Goal: Task Accomplishment & Management: Manage account settings

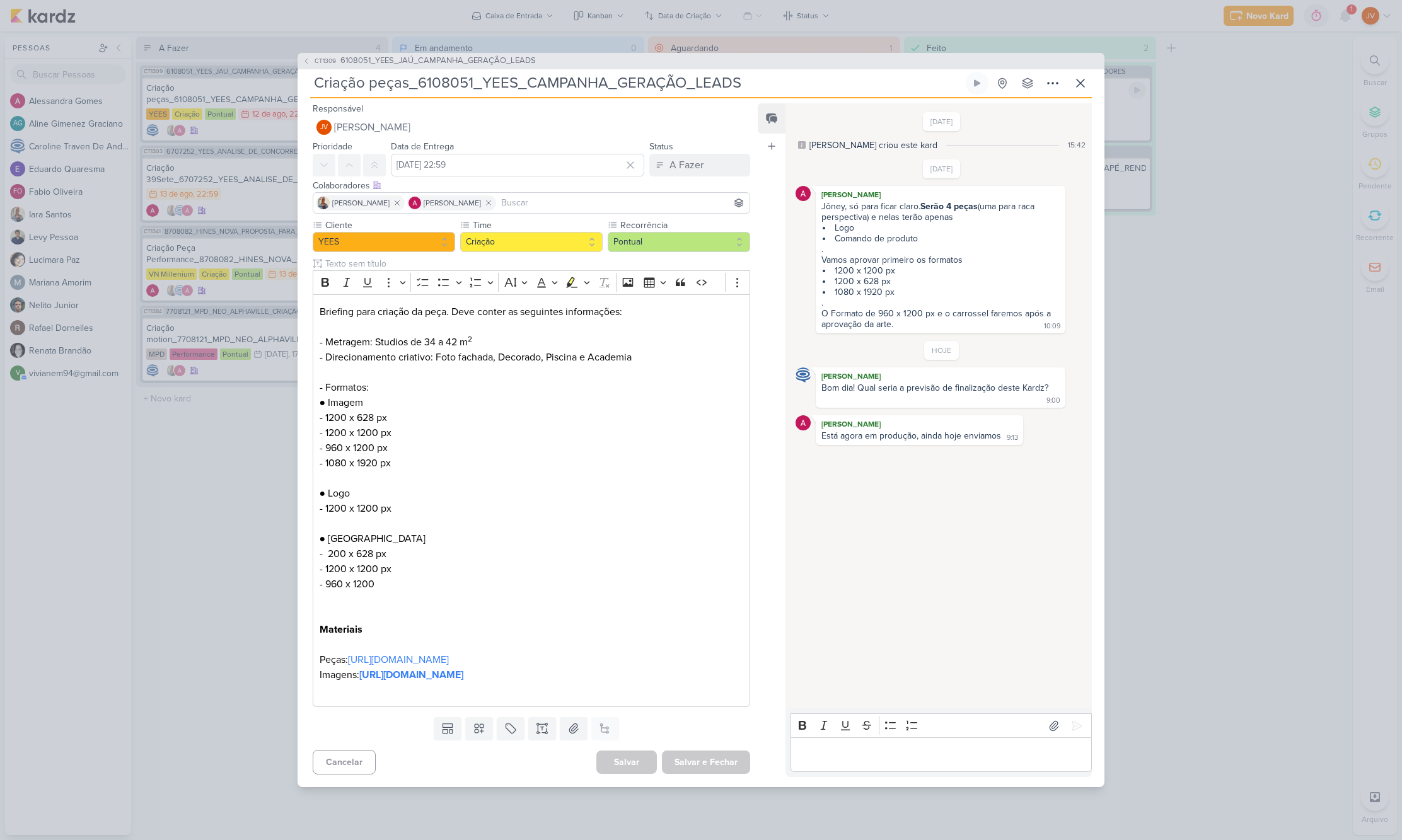
click at [823, 762] on p "Editor editing area: main" at bounding box center [941, 755] width 288 height 15
click at [1074, 719] on icon at bounding box center [1077, 726] width 13 height 13
click at [696, 158] on div "A Fazer" at bounding box center [687, 165] width 34 height 15
click at [684, 229] on div "Aguardando" at bounding box center [685, 235] width 48 height 13
click at [715, 774] on button "Salvar e Fechar" at bounding box center [706, 762] width 88 height 23
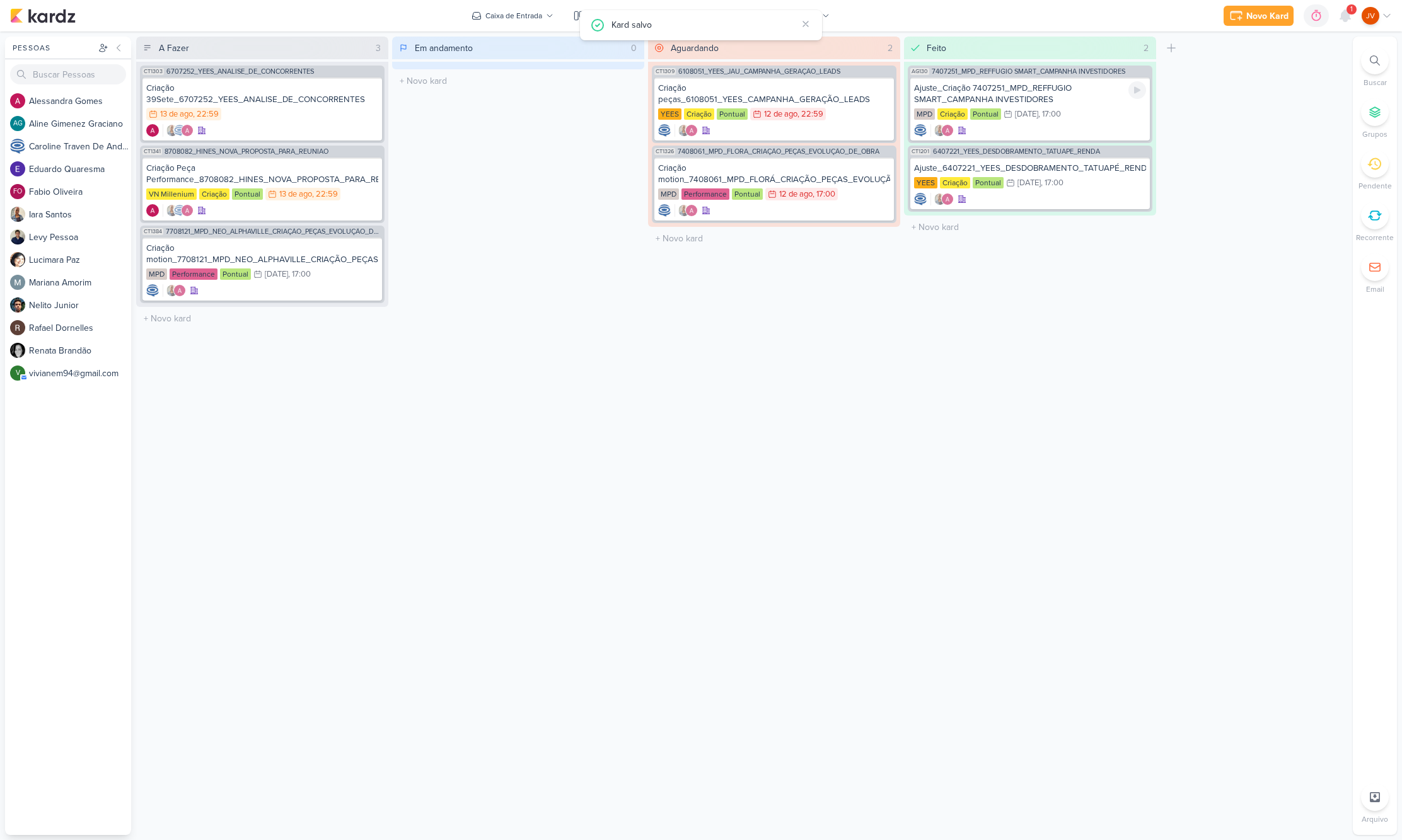
drag, startPoint x: 791, startPoint y: 438, endPoint x: 807, endPoint y: 443, distance: 16.8
click at [790, 438] on div "Aguardando 2 Mover Para Esquerda Mover Para Direita [GEOGRAPHIC_DATA] CT1309 61…" at bounding box center [774, 436] width 252 height 798
click at [1342, 8] on icon at bounding box center [1345, 16] width 15 height 15
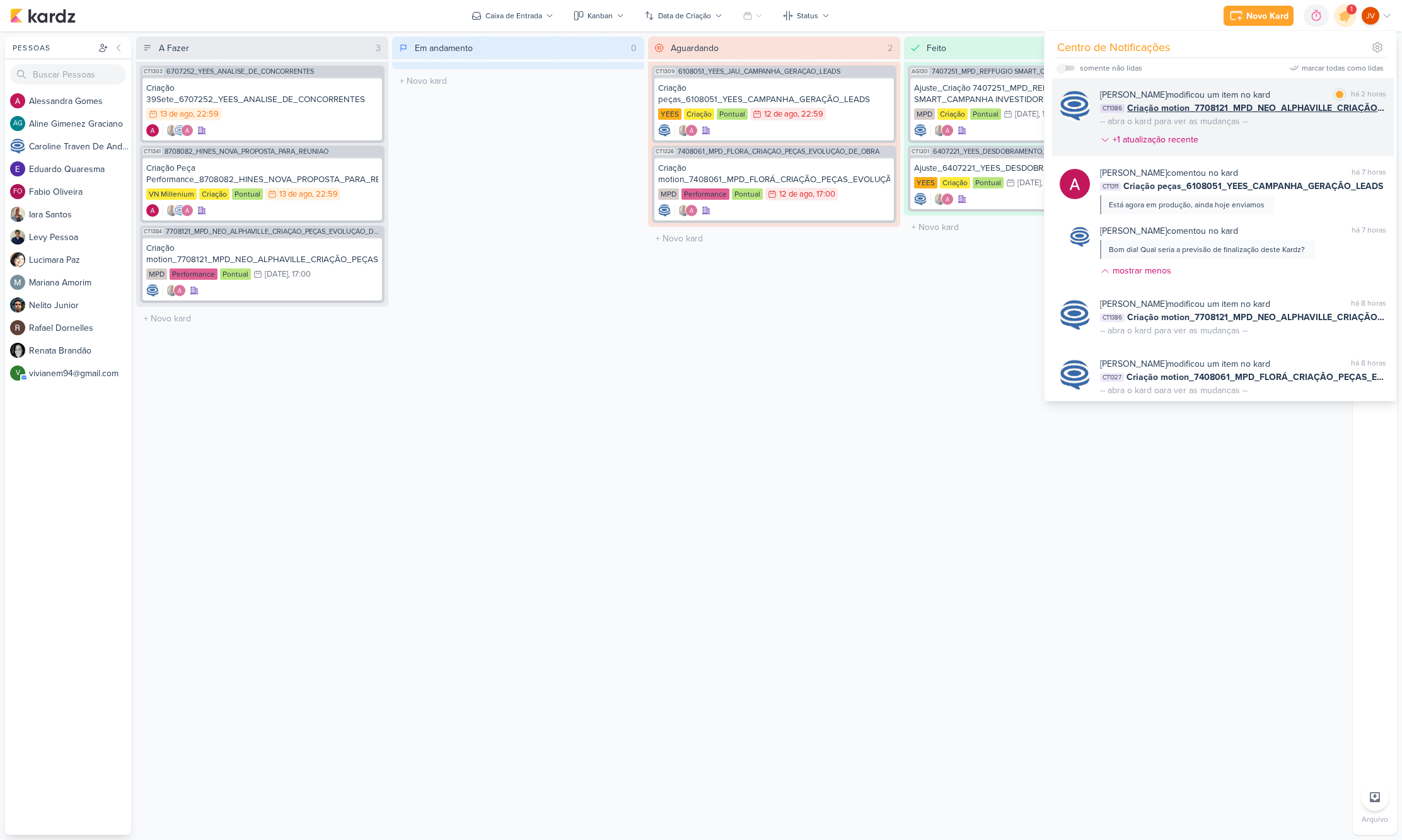
click at [1270, 94] on div "[PERSON_NAME] modificou um item no kard" at bounding box center [1185, 94] width 170 height 13
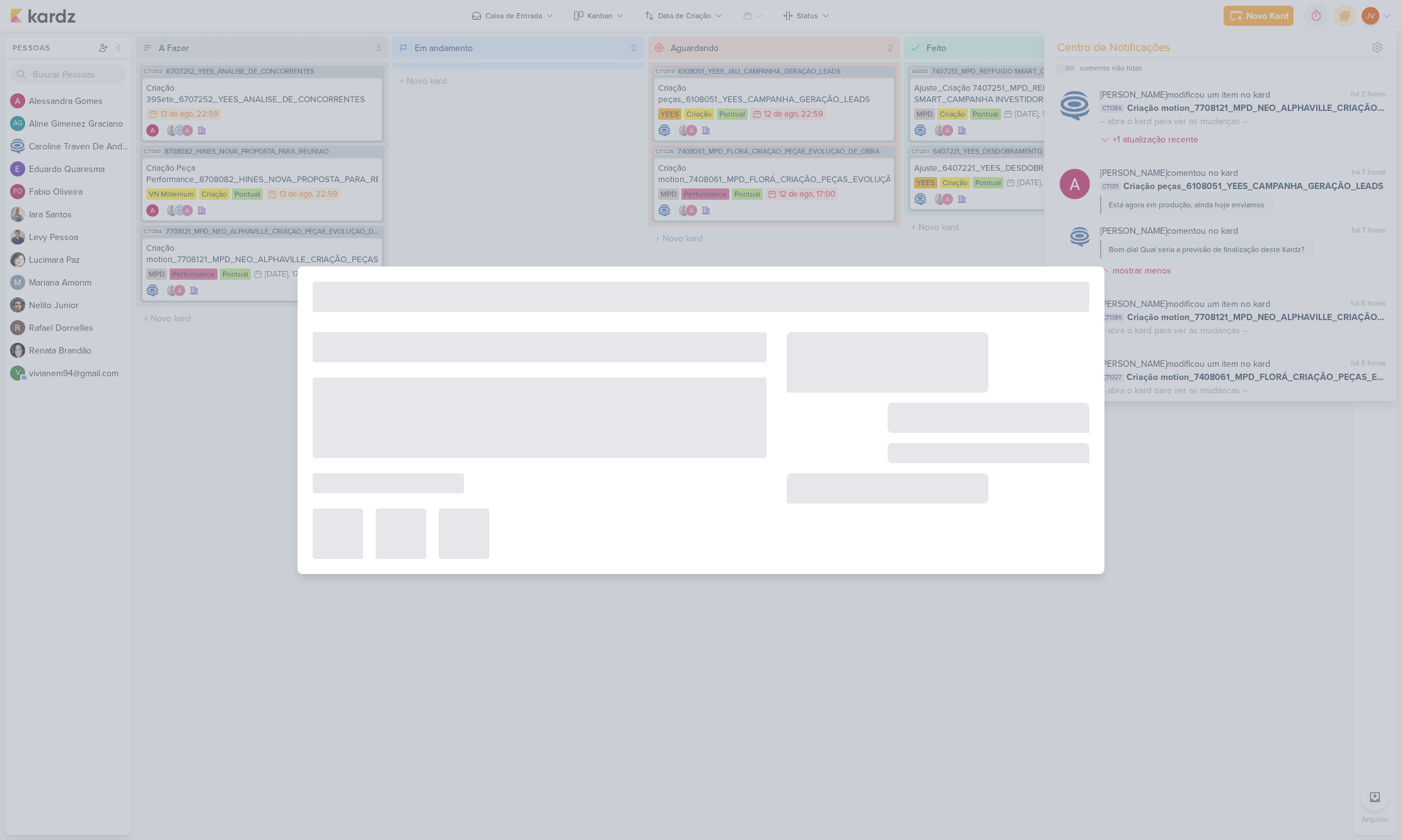
type input "Criação motion_7708121_MPD_NEO_ALPHAVILLE_CRIAÇÃO_PEÇAS_EVOLUÇÃO_DE_OBRA"
type input "[DATE] 17:00"
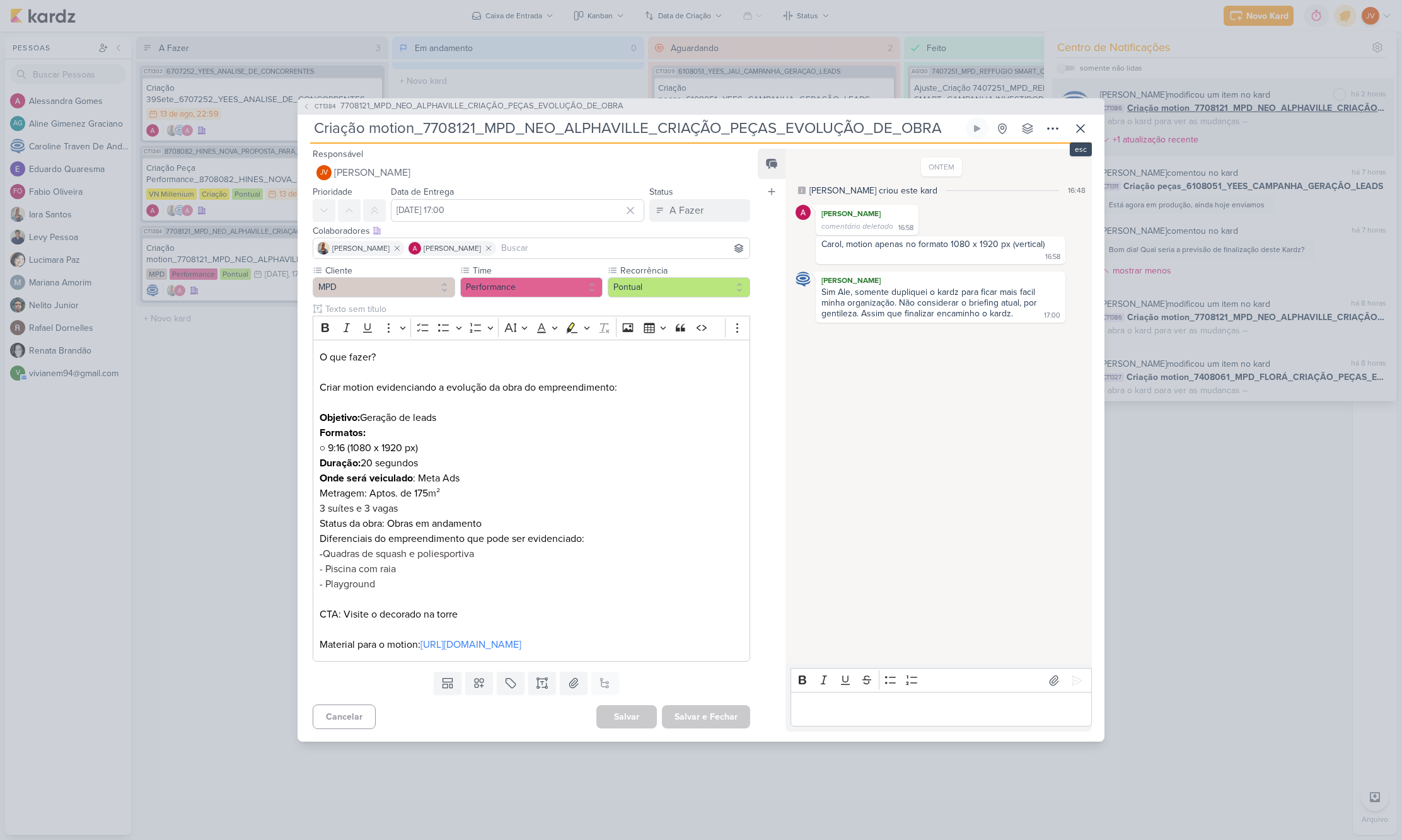
drag, startPoint x: 1076, startPoint y: 121, endPoint x: 1079, endPoint y: 130, distance: 9.5
click at [1078, 122] on icon at bounding box center [1080, 128] width 15 height 15
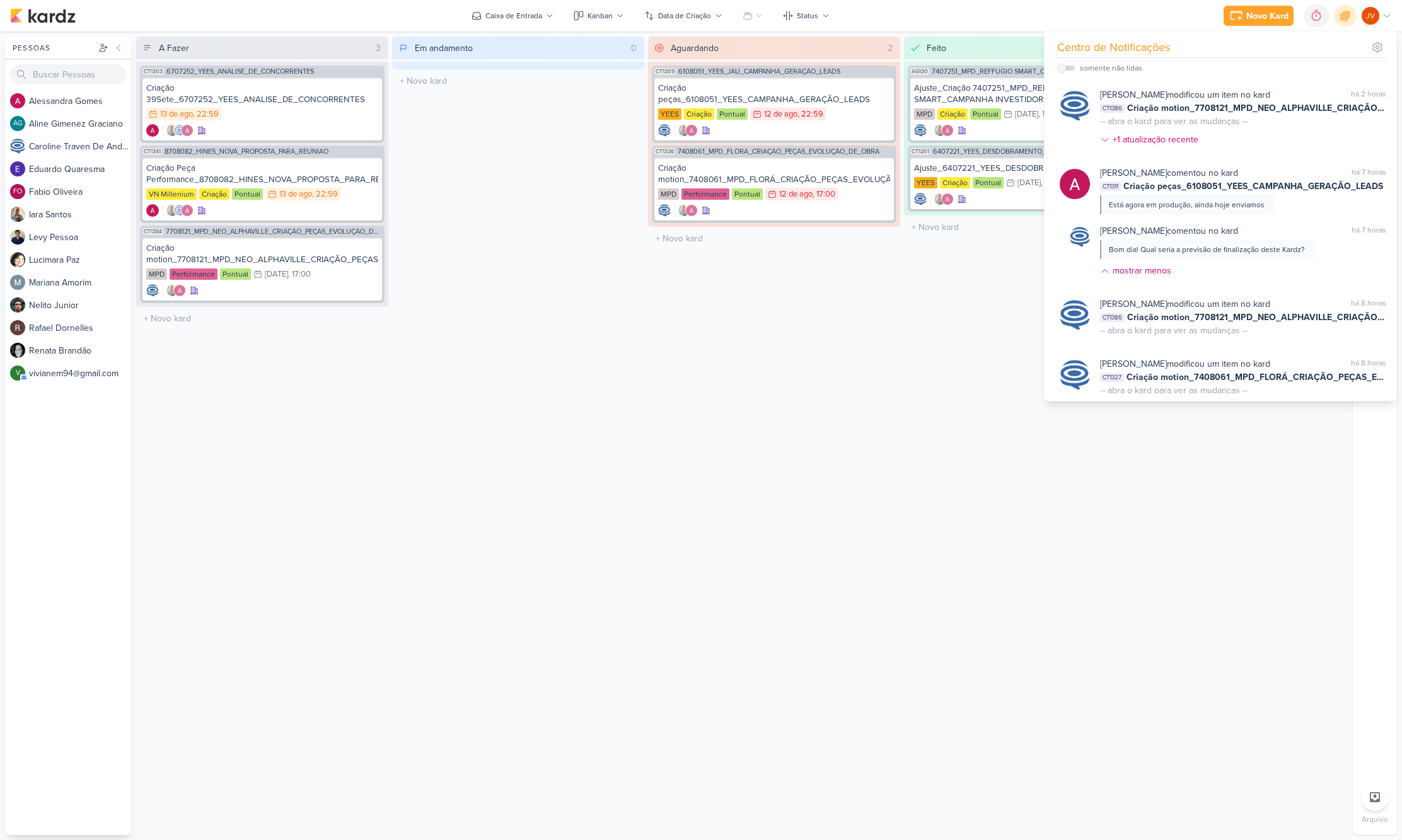
click at [591, 667] on div "Em andamento 0 Mover Para Esquerda Mover Para Direita [GEOGRAPHIC_DATA] O títul…" at bounding box center [518, 436] width 252 height 798
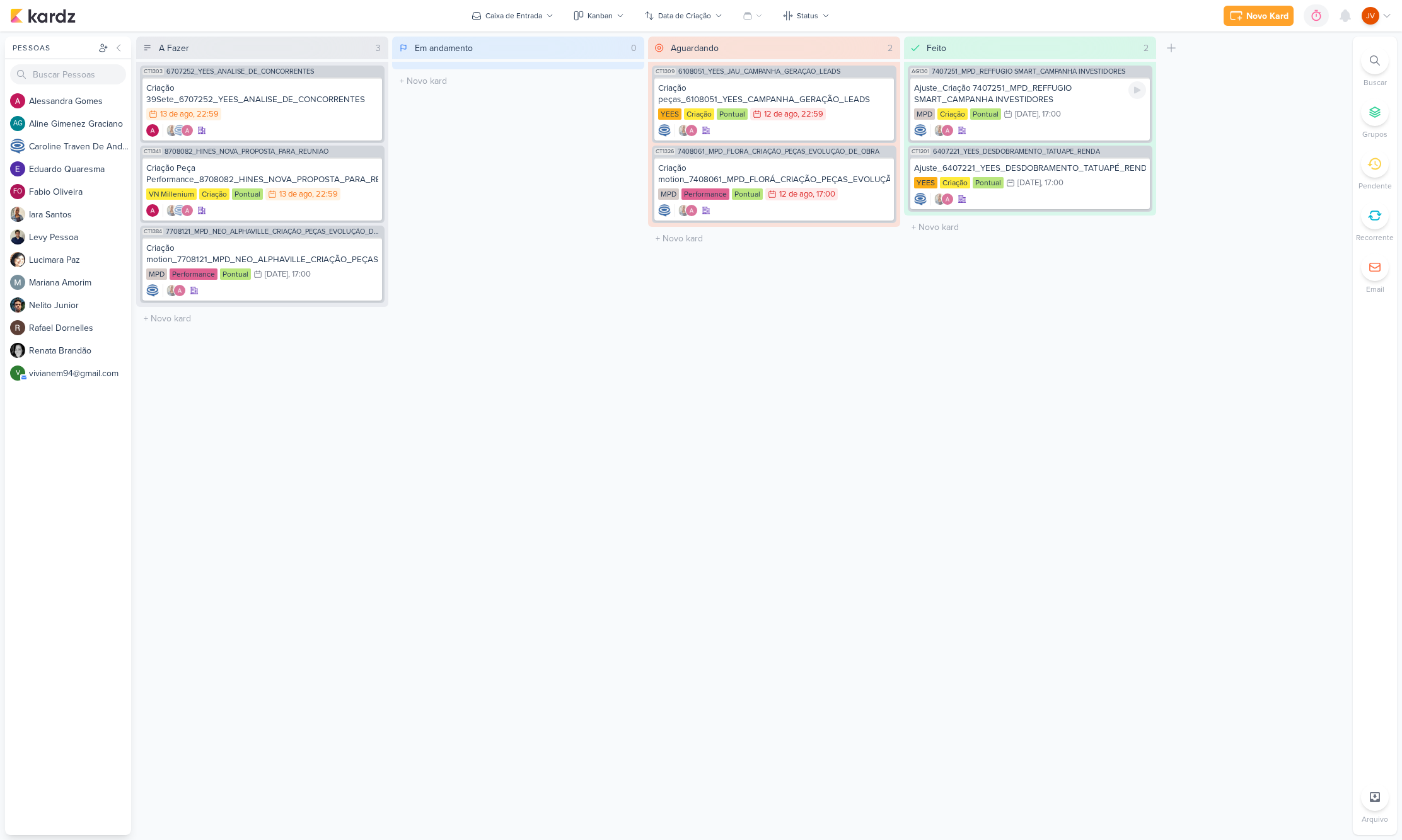
click at [1377, 170] on icon at bounding box center [1375, 164] width 14 height 14
click at [1378, 163] on icon at bounding box center [1375, 164] width 14 height 14
drag, startPoint x: 1341, startPoint y: 15, endPoint x: 1356, endPoint y: 16, distance: 15.0
click at [1342, 15] on icon at bounding box center [1345, 16] width 15 height 15
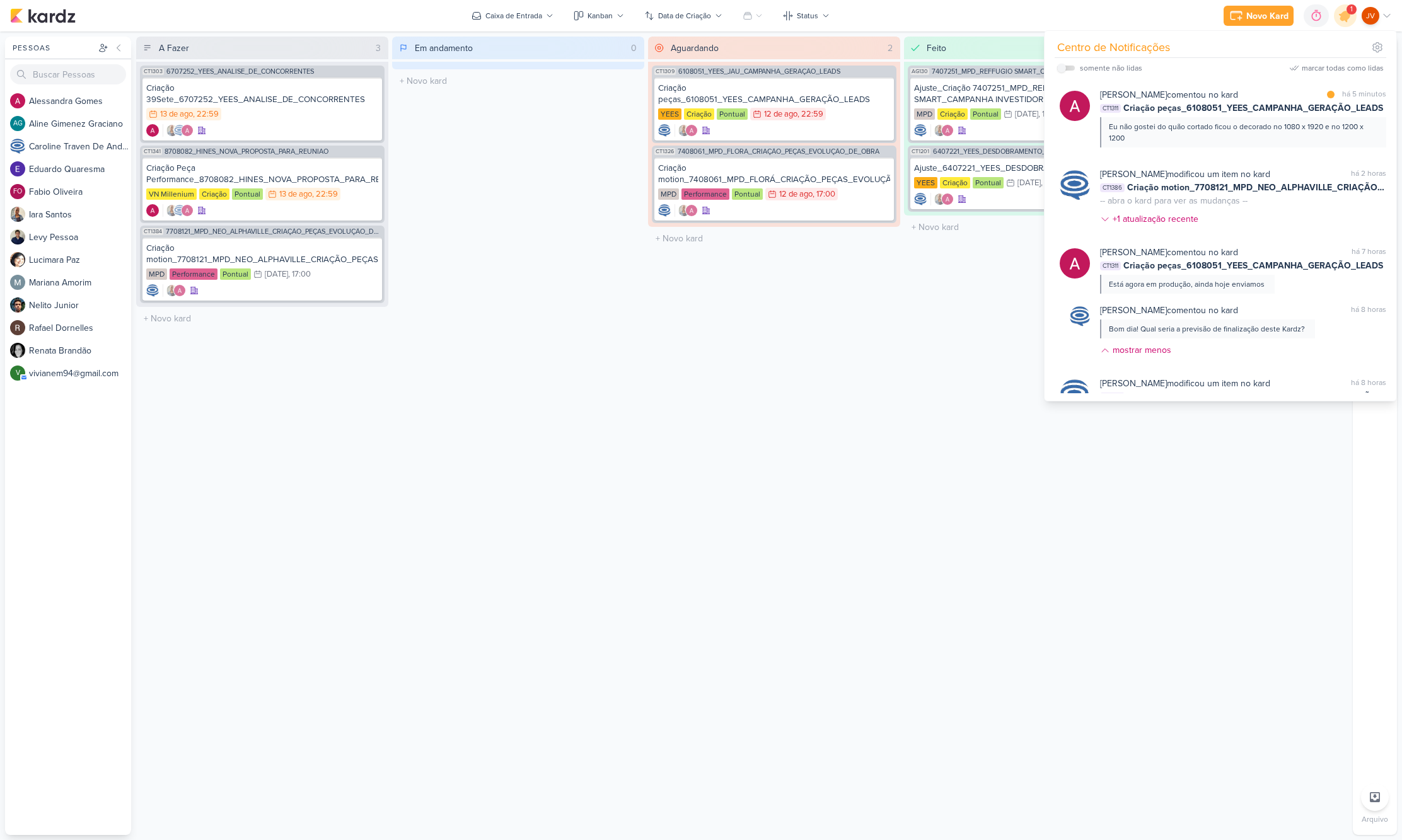
click at [1286, 128] on div "Eu não gostei do quão cortado ficou o decorado no 1080 x 1920 e no 1200 x 1200" at bounding box center [1242, 132] width 267 height 23
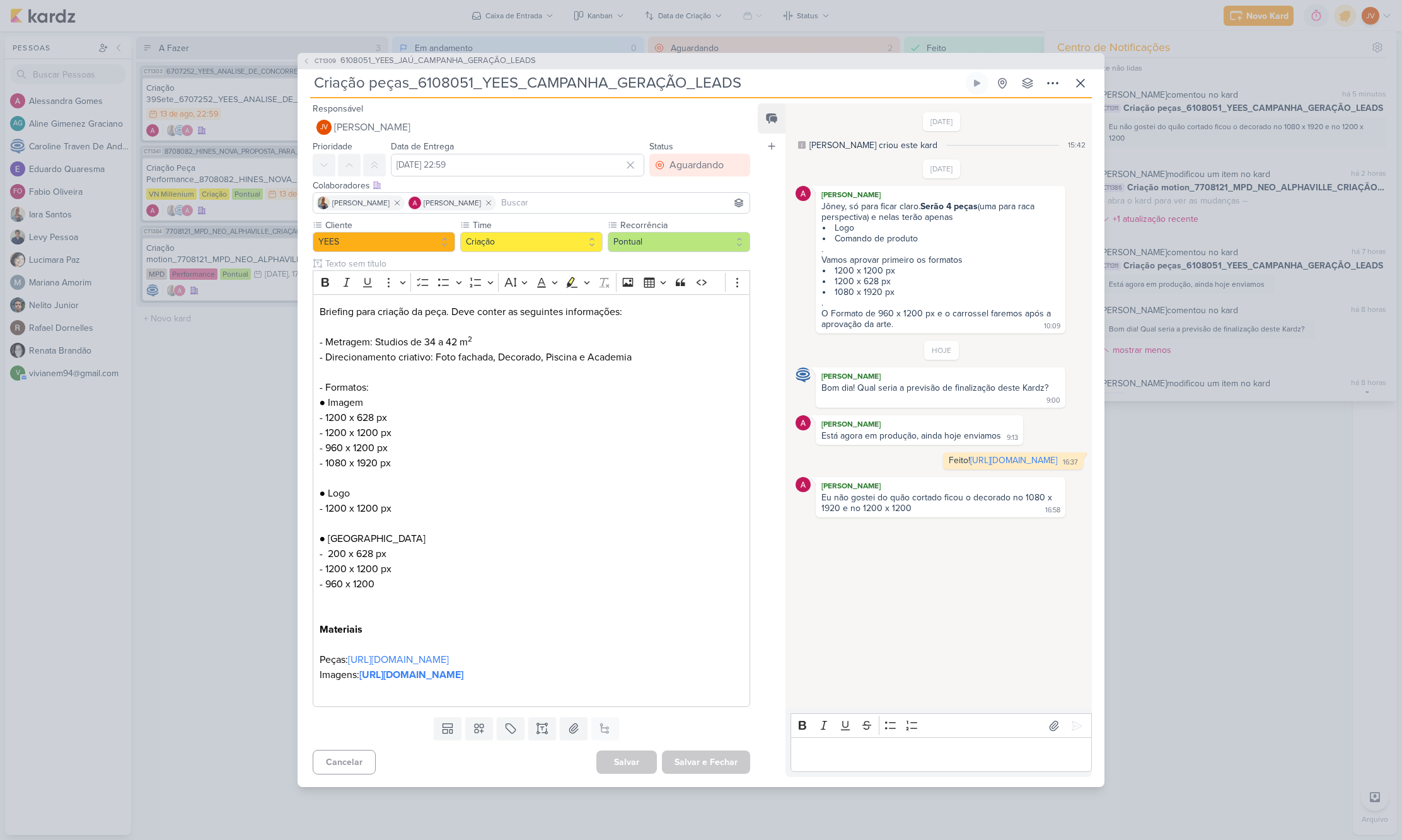
click at [885, 762] on p "Editor editing area: main" at bounding box center [941, 755] width 288 height 15
